Goal: Information Seeking & Learning: Find specific fact

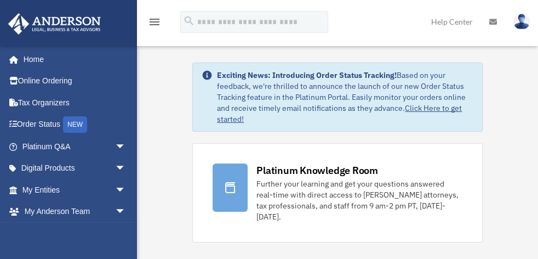
click at [524, 21] on img at bounding box center [521, 22] width 16 height 16
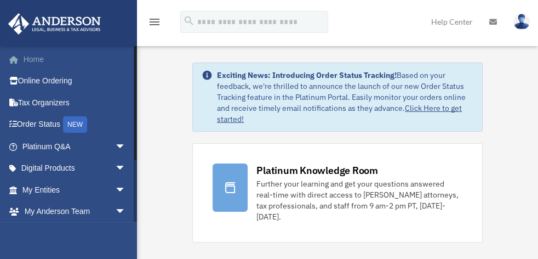
click at [62, 57] on link "Home" at bounding box center [75, 59] width 135 height 22
click at [115, 187] on span "arrow_drop_down" at bounding box center [126, 190] width 22 height 22
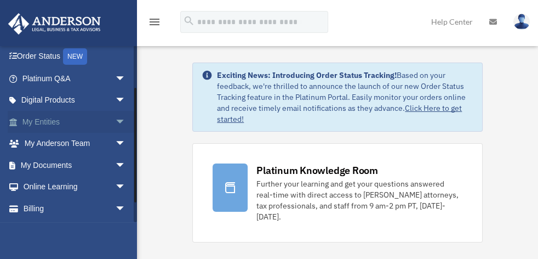
scroll to position [71, 0]
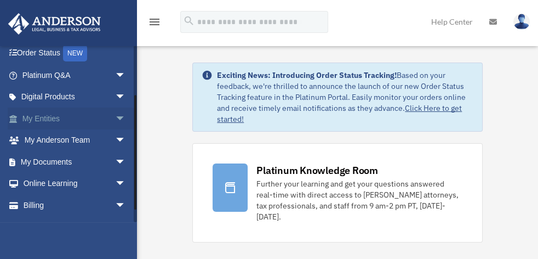
drag, startPoint x: 112, startPoint y: 116, endPoint x: 88, endPoint y: 116, distance: 23.6
click at [88, 116] on link "My Entities arrow_drop_down" at bounding box center [75, 118] width 135 height 22
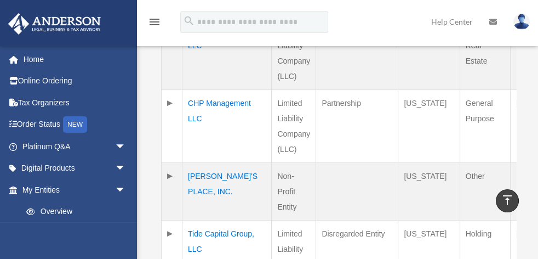
scroll to position [527, 0]
click at [204, 163] on td "MALCOLM'S PLACE, INC." at bounding box center [226, 192] width 89 height 58
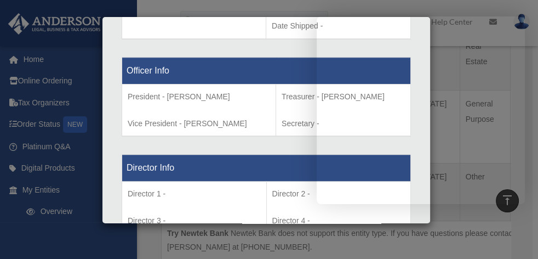
scroll to position [549, 0]
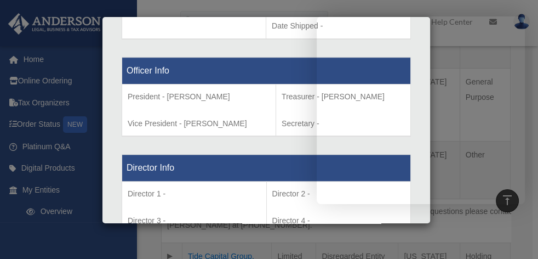
click at [238, 145] on div "Director Info Director 1 - Director 3 - Director 5 - Director 2 - Director 4 - …" at bounding box center [266, 208] width 289 height 126
click at [239, 154] on th "Director Info" at bounding box center [266, 167] width 289 height 27
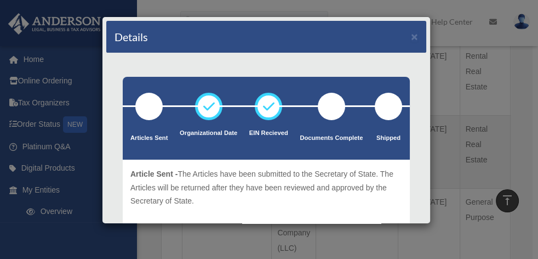
scroll to position [428, 0]
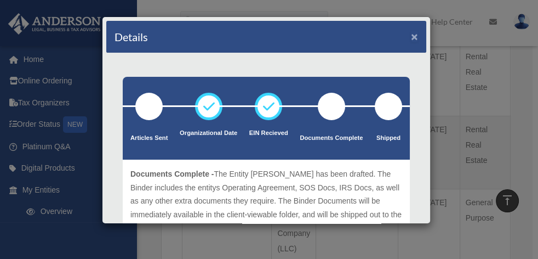
click at [418, 37] on button "×" at bounding box center [414, 37] width 7 height 12
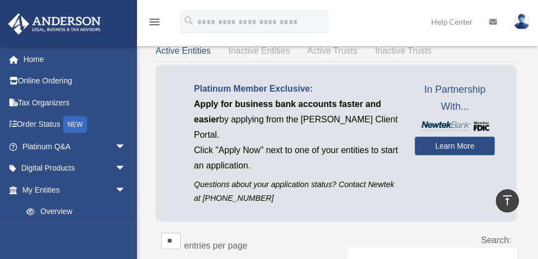
scroll to position [0, 0]
